Goal: Information Seeking & Learning: Learn about a topic

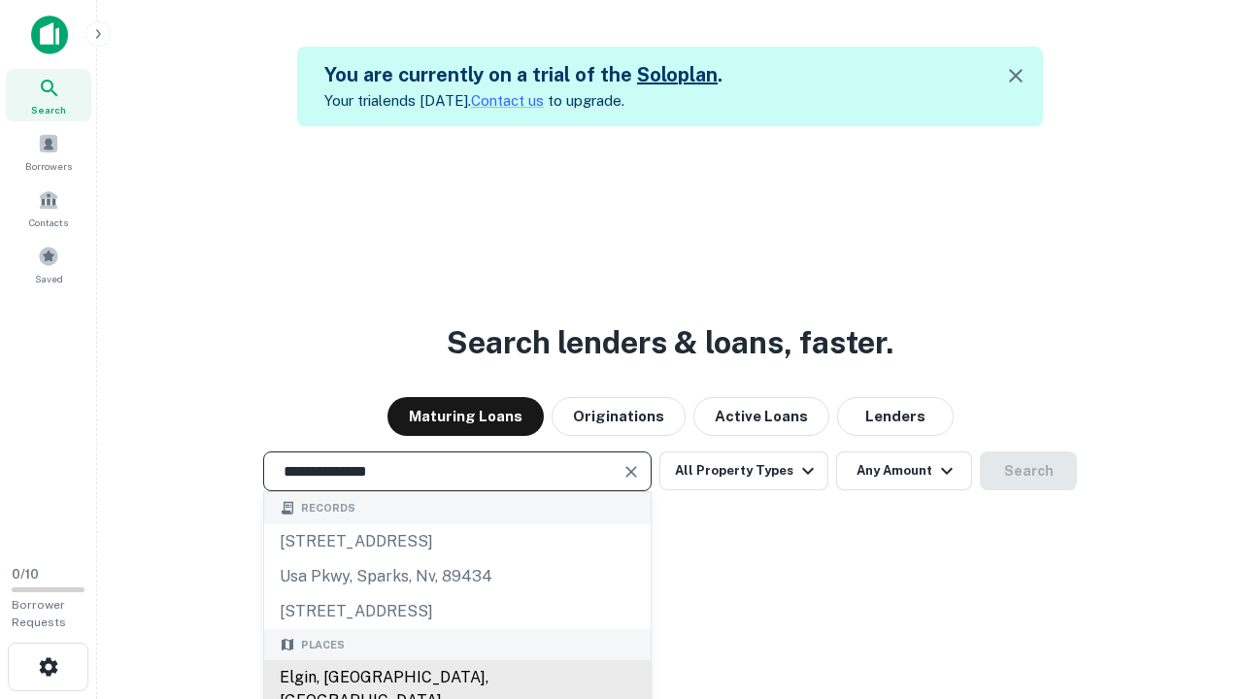
click at [457, 678] on div "Elgin, [GEOGRAPHIC_DATA], [GEOGRAPHIC_DATA]" at bounding box center [457, 690] width 387 height 58
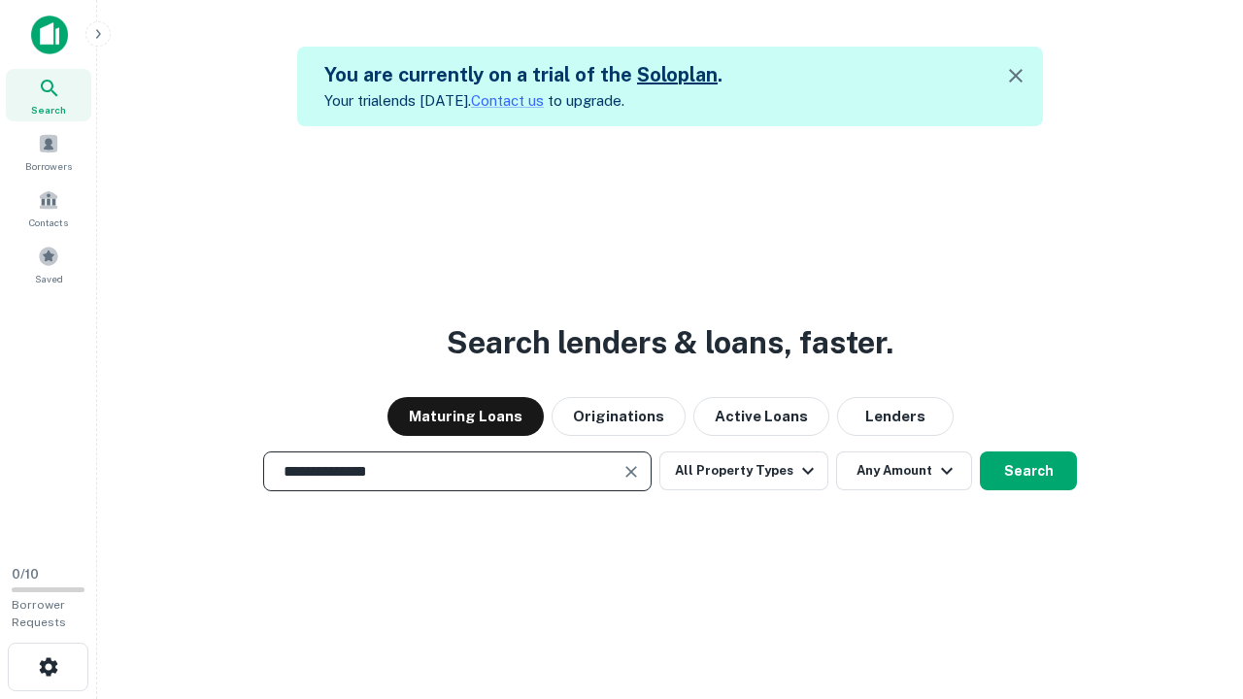
scroll to position [90, 358]
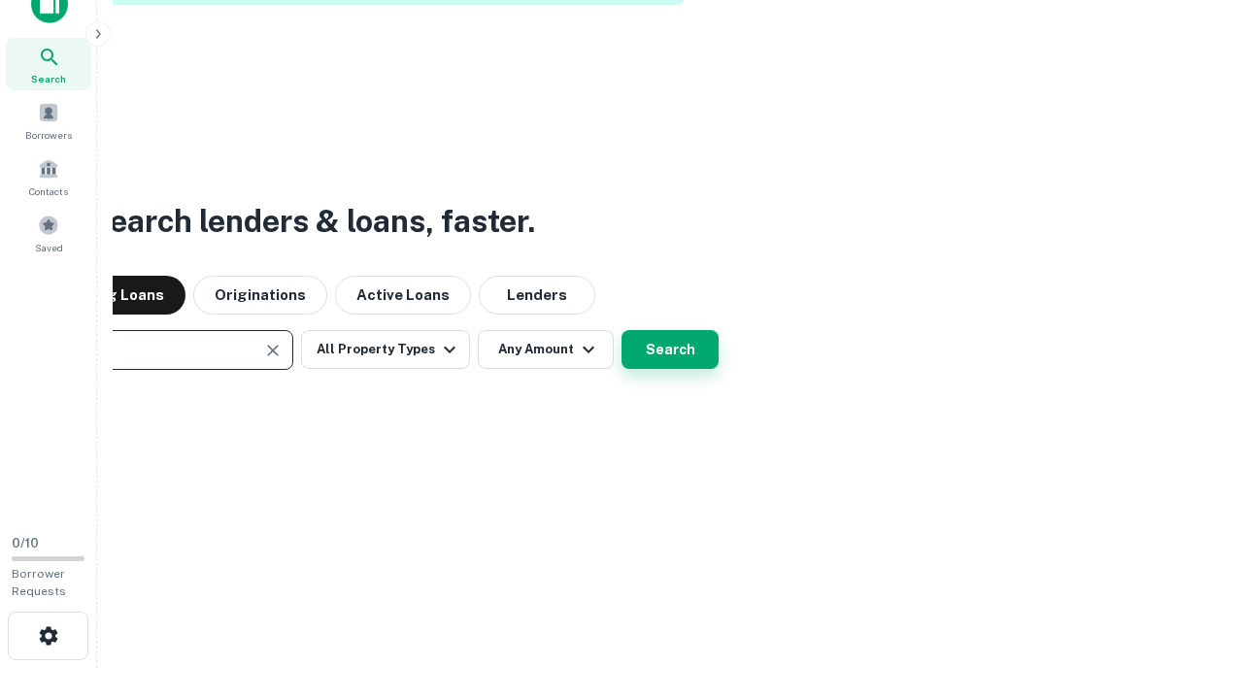
type input "**********"
click at [670, 350] on button "Search" at bounding box center [670, 349] width 97 height 39
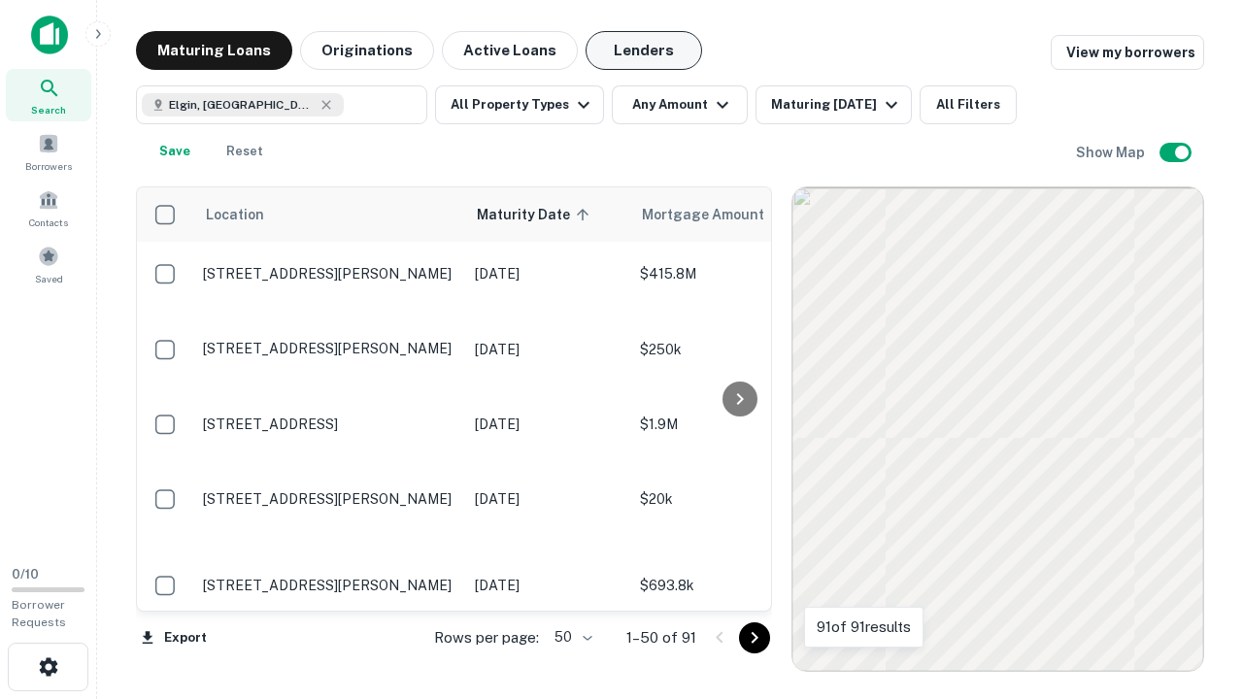
click at [644, 51] on button "Lenders" at bounding box center [644, 50] width 117 height 39
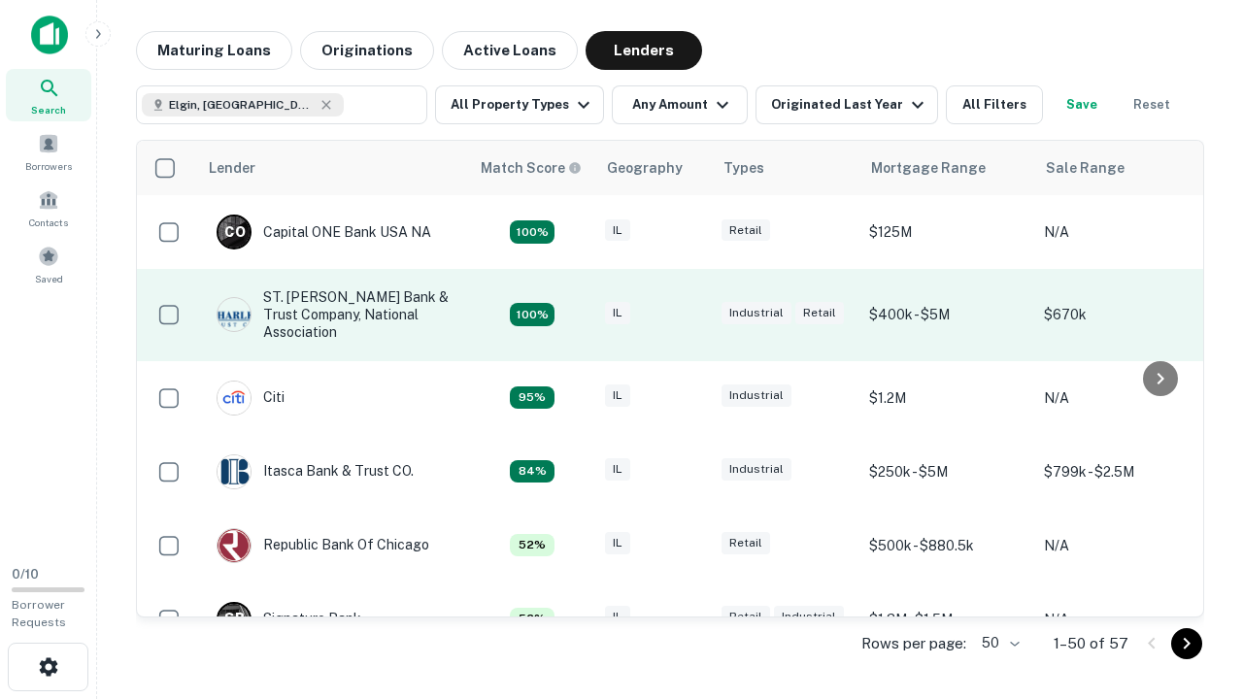
click at [690, 315] on div "IL" at bounding box center [653, 315] width 97 height 26
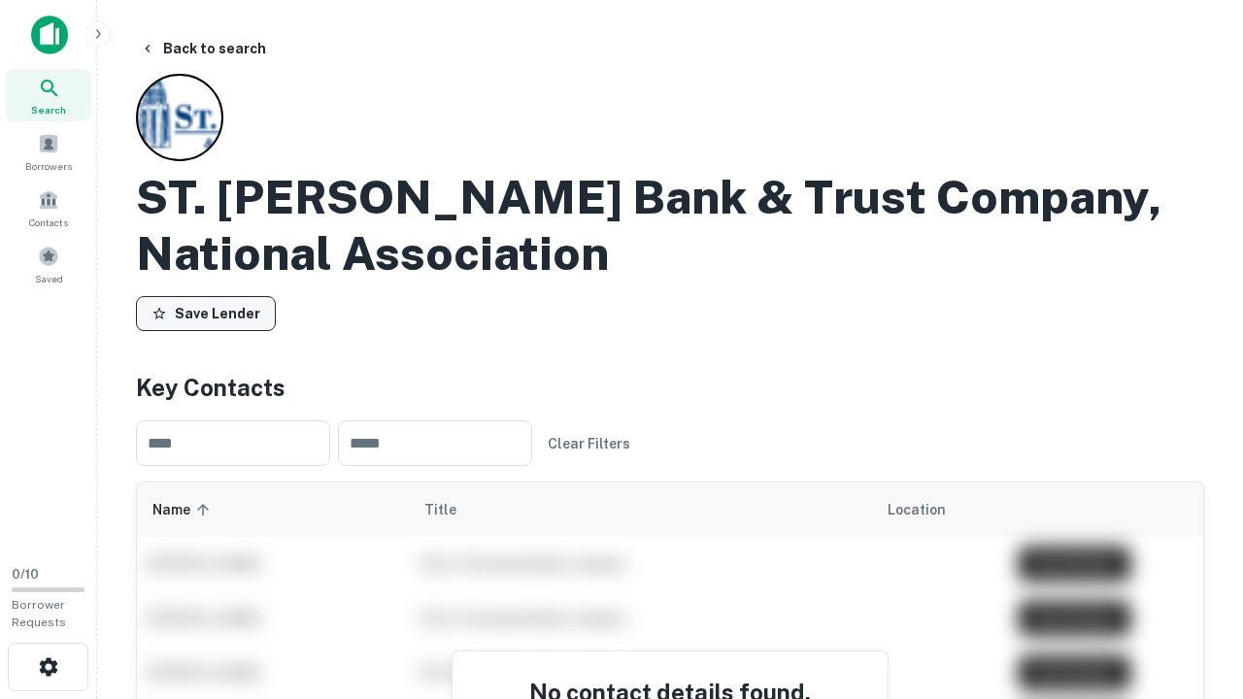
click at [206, 314] on button "Save Lender" at bounding box center [206, 313] width 140 height 35
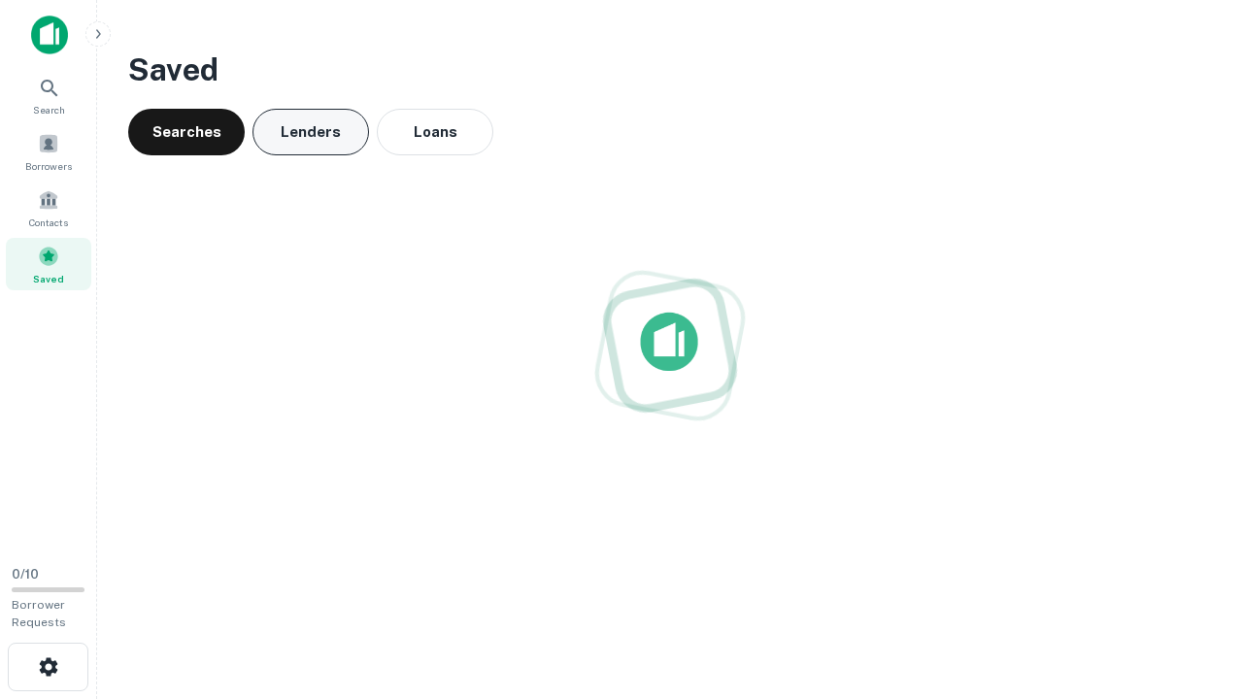
click at [311, 132] on button "Lenders" at bounding box center [311, 132] width 117 height 47
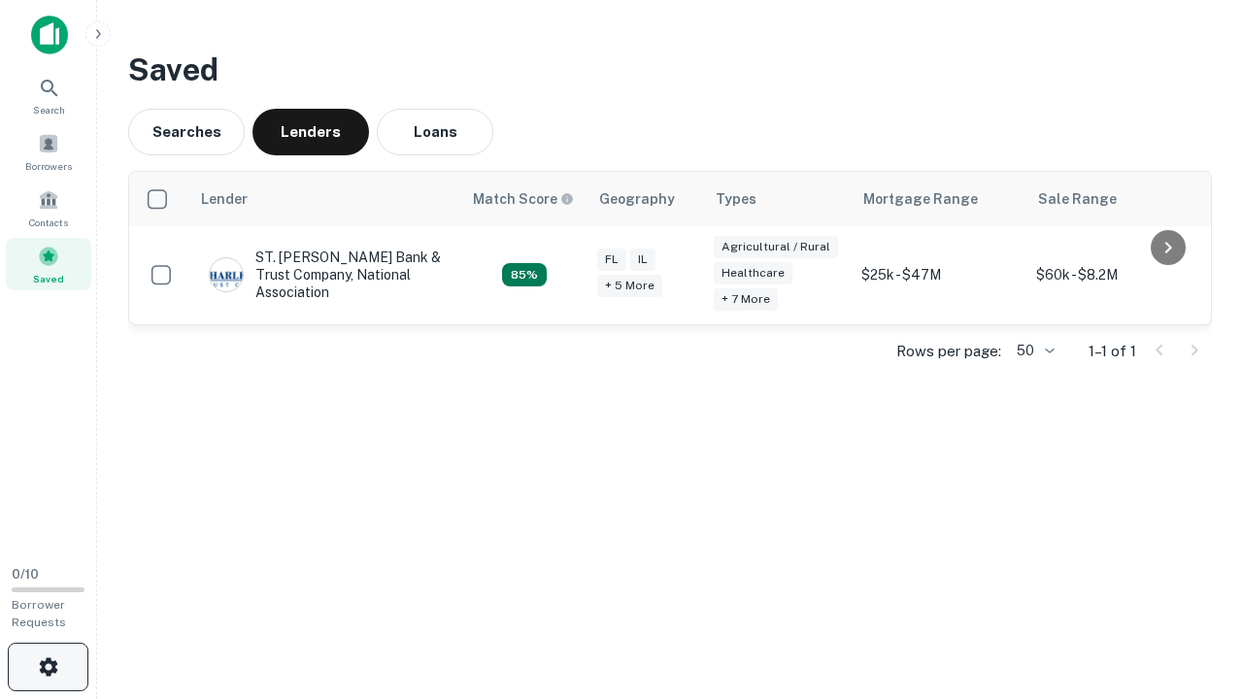
click at [48, 667] on icon "button" at bounding box center [48, 667] width 23 height 23
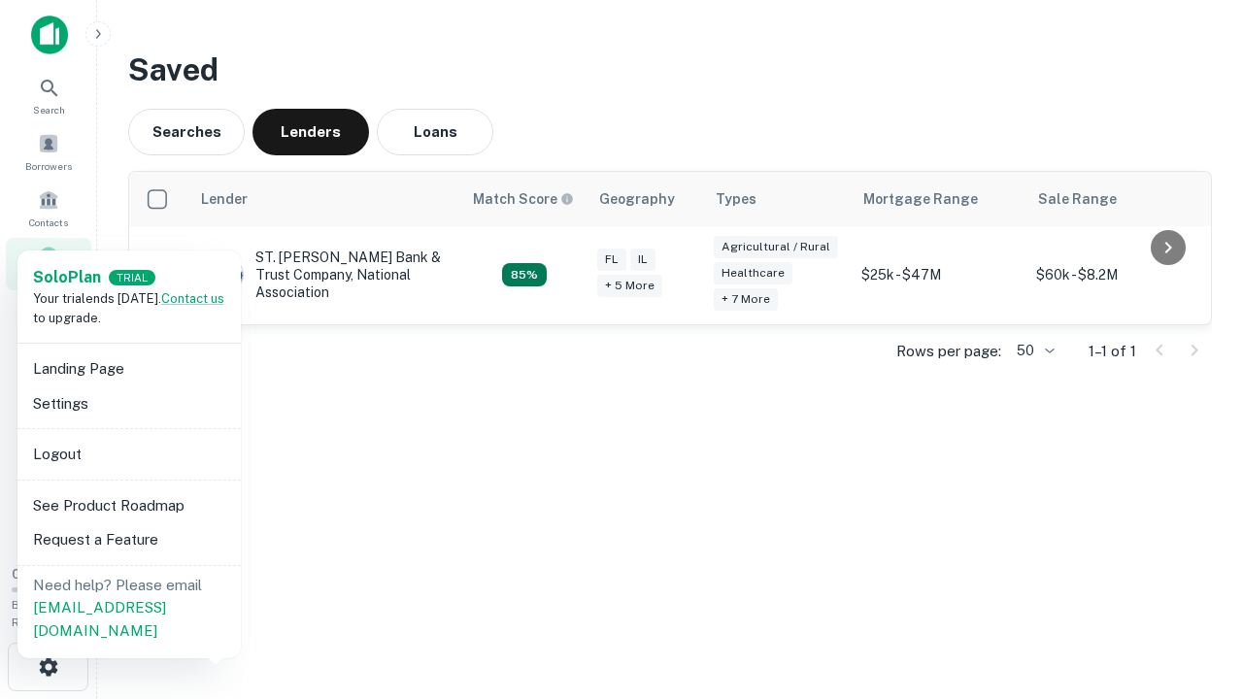
click at [128, 454] on li "Logout" at bounding box center [129, 454] width 208 height 35
